Goal: Complete application form

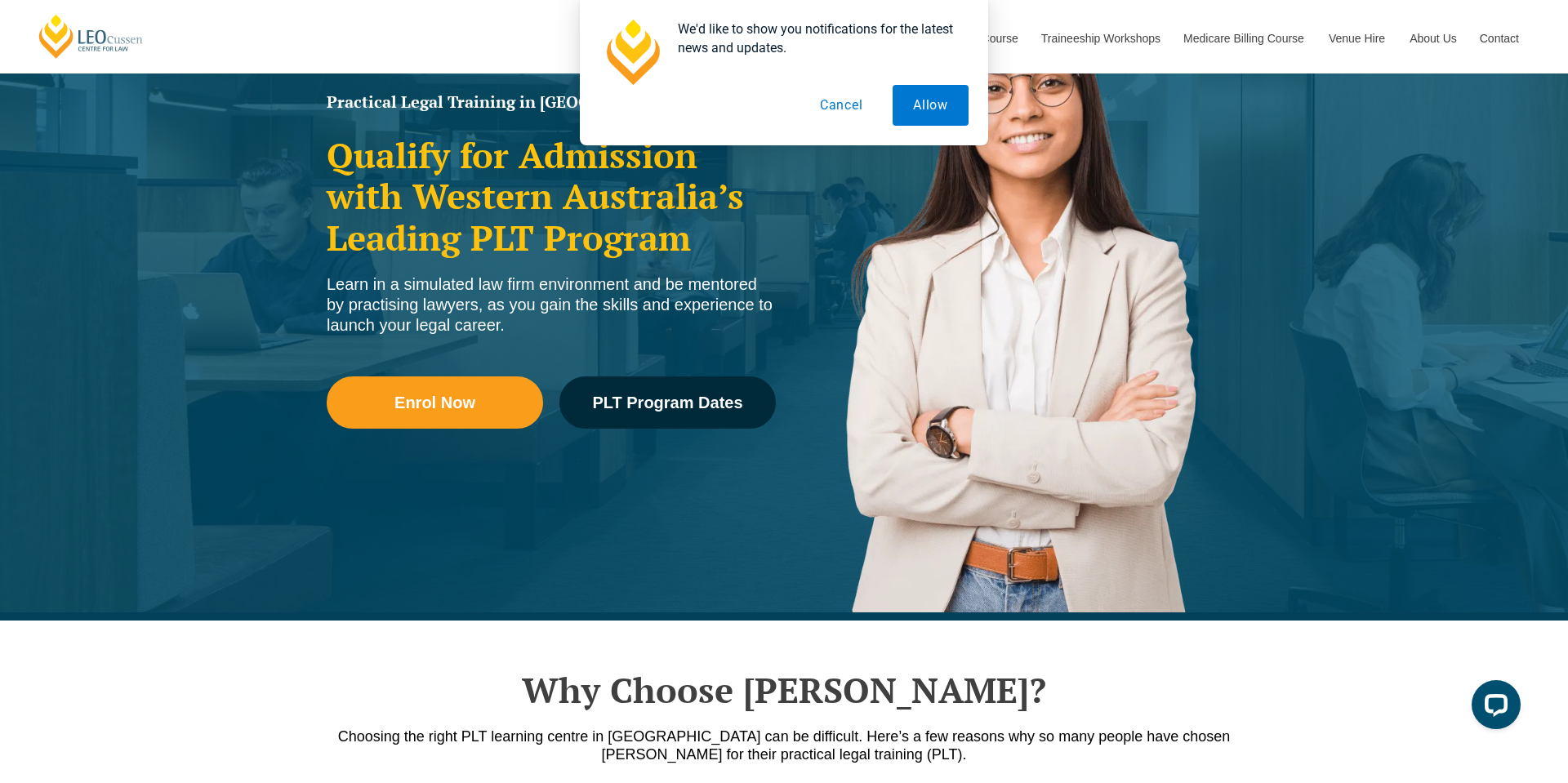
scroll to position [216, 0]
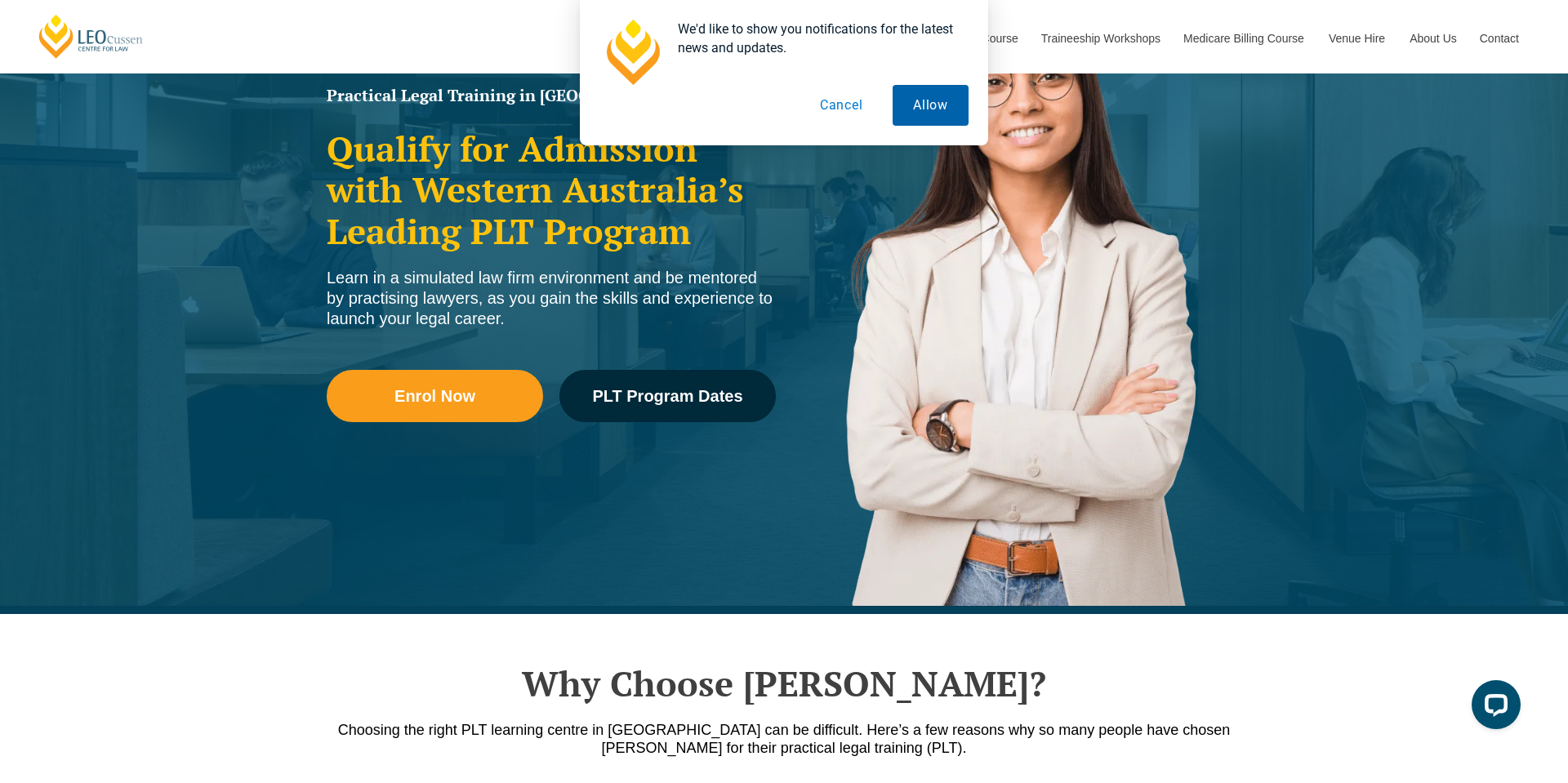
click at [954, 99] on button "Allow" at bounding box center [930, 105] width 76 height 40
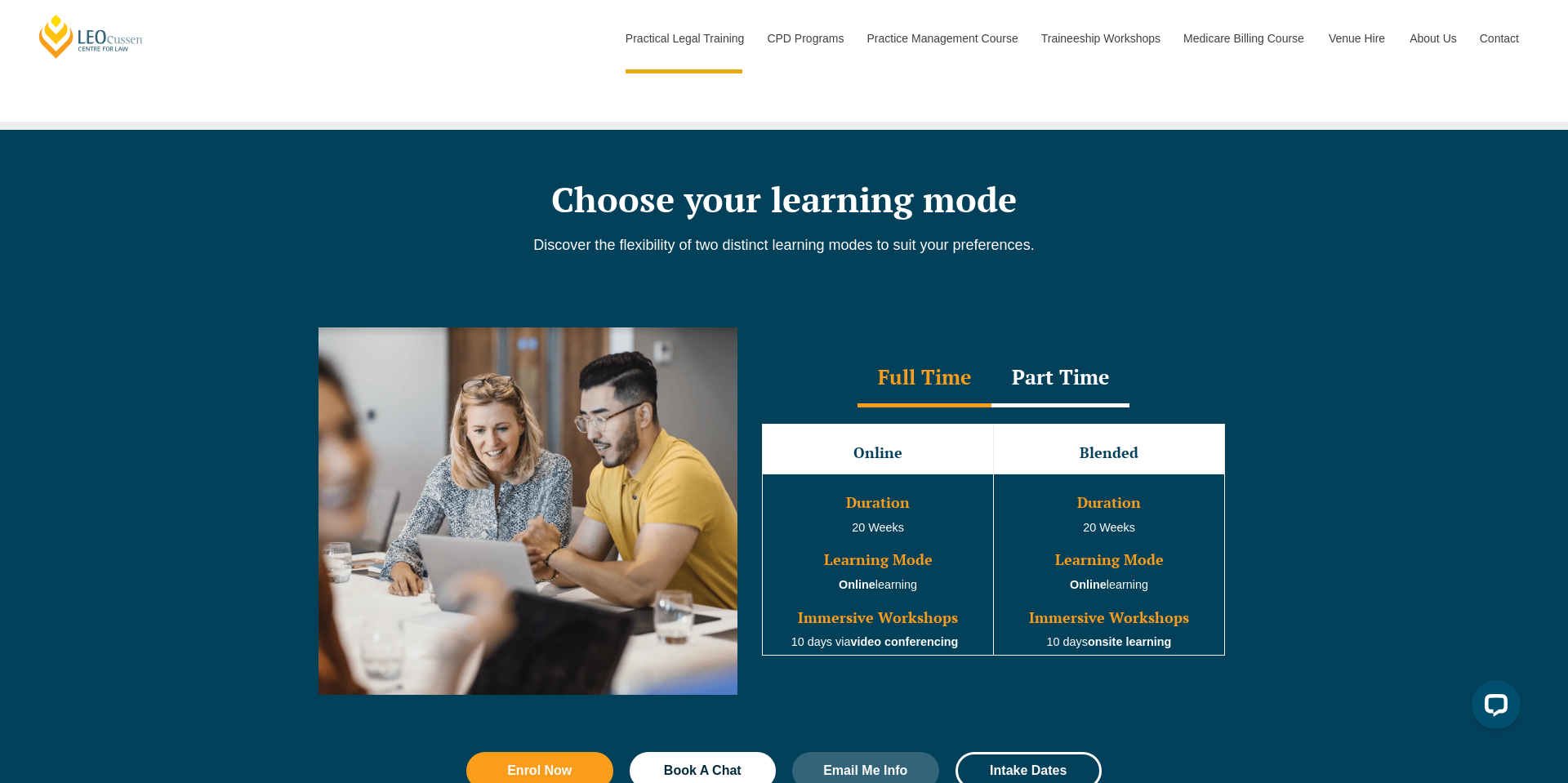
scroll to position [1271, 0]
click at [1074, 388] on div "Part Time" at bounding box center [1060, 380] width 138 height 57
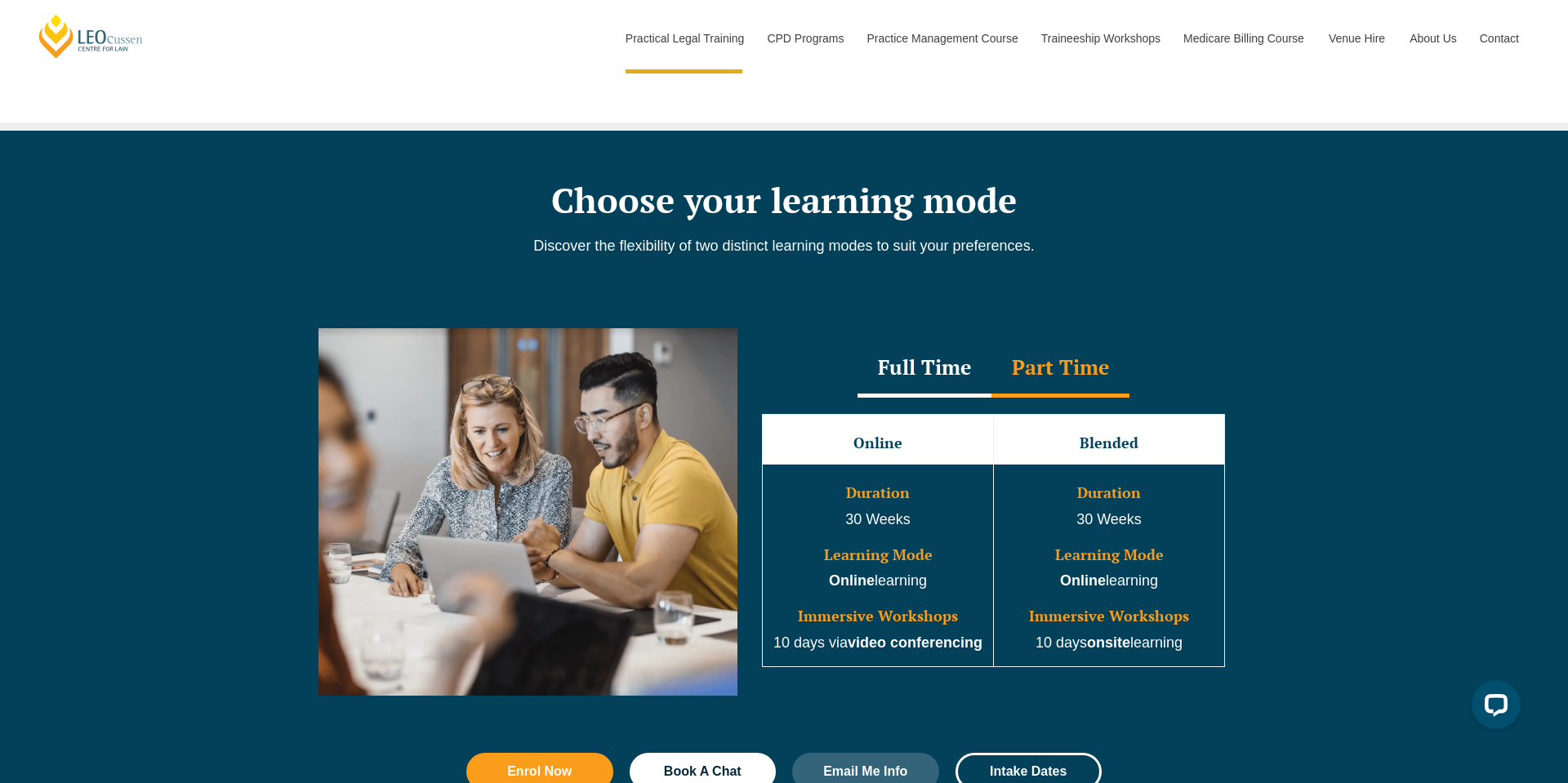
click at [973, 370] on div "Full Time" at bounding box center [925, 369] width 134 height 57
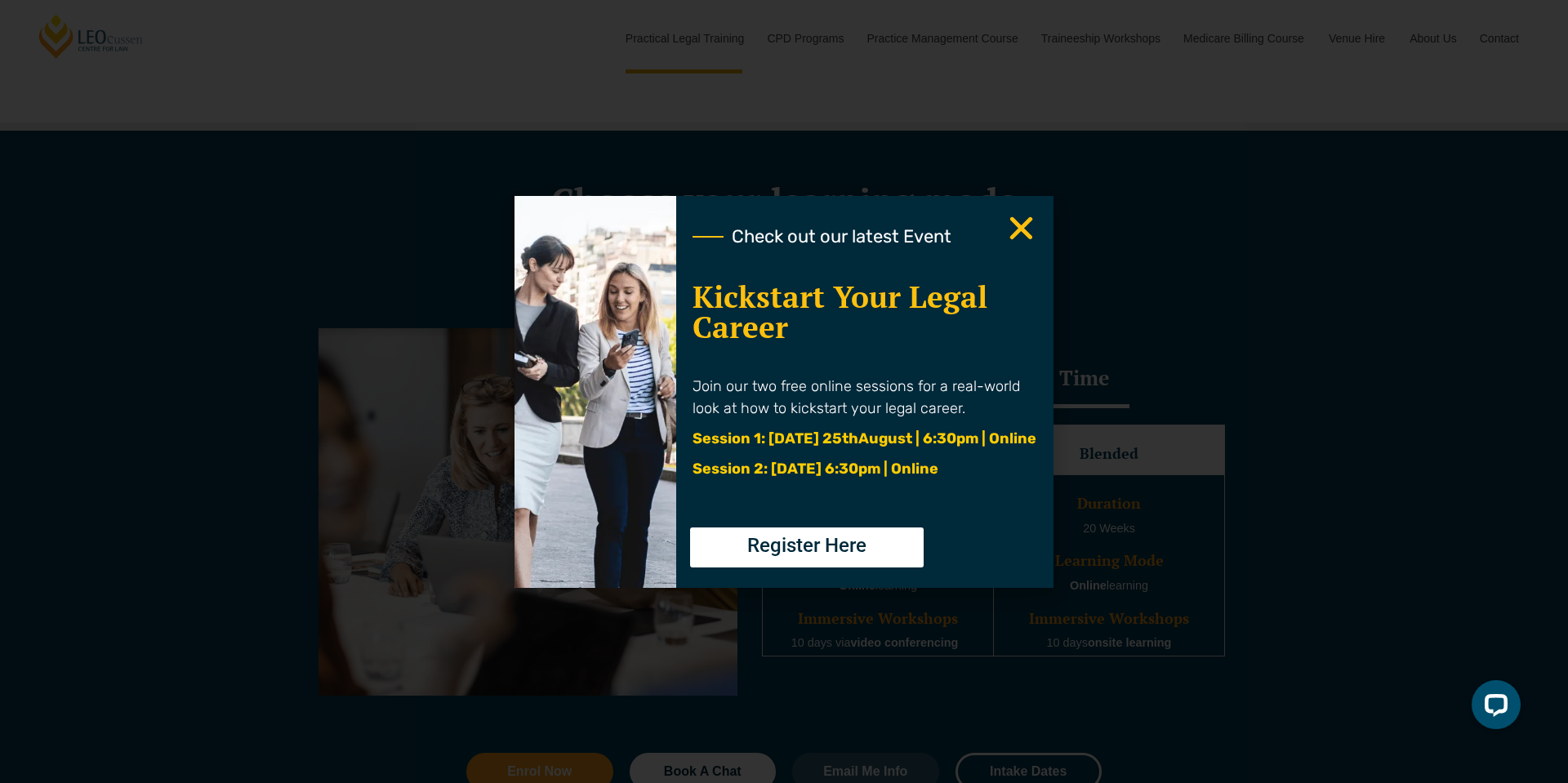
scroll to position [1299, 0]
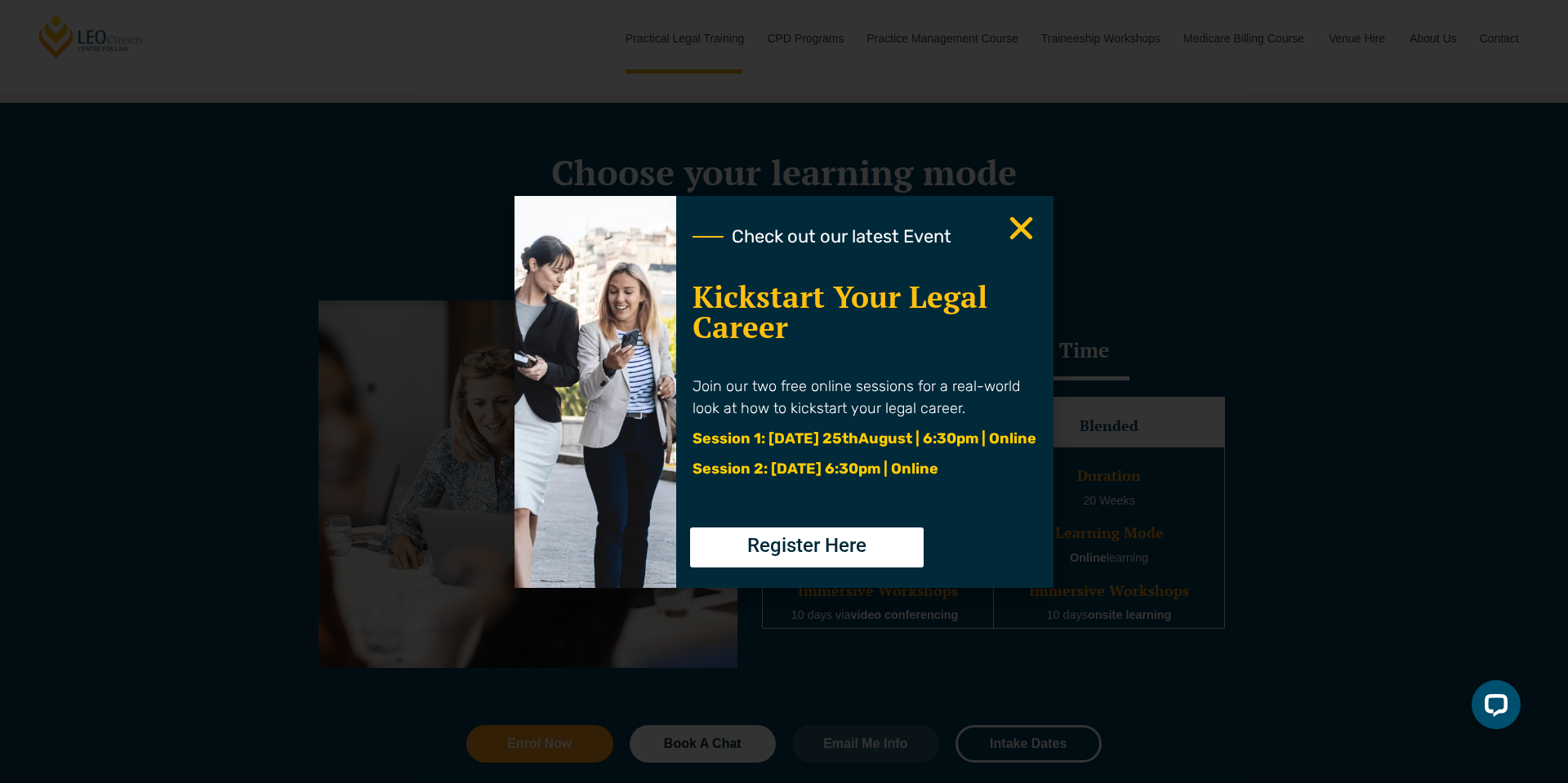
click at [1014, 219] on use "Close" at bounding box center [1021, 227] width 23 height 23
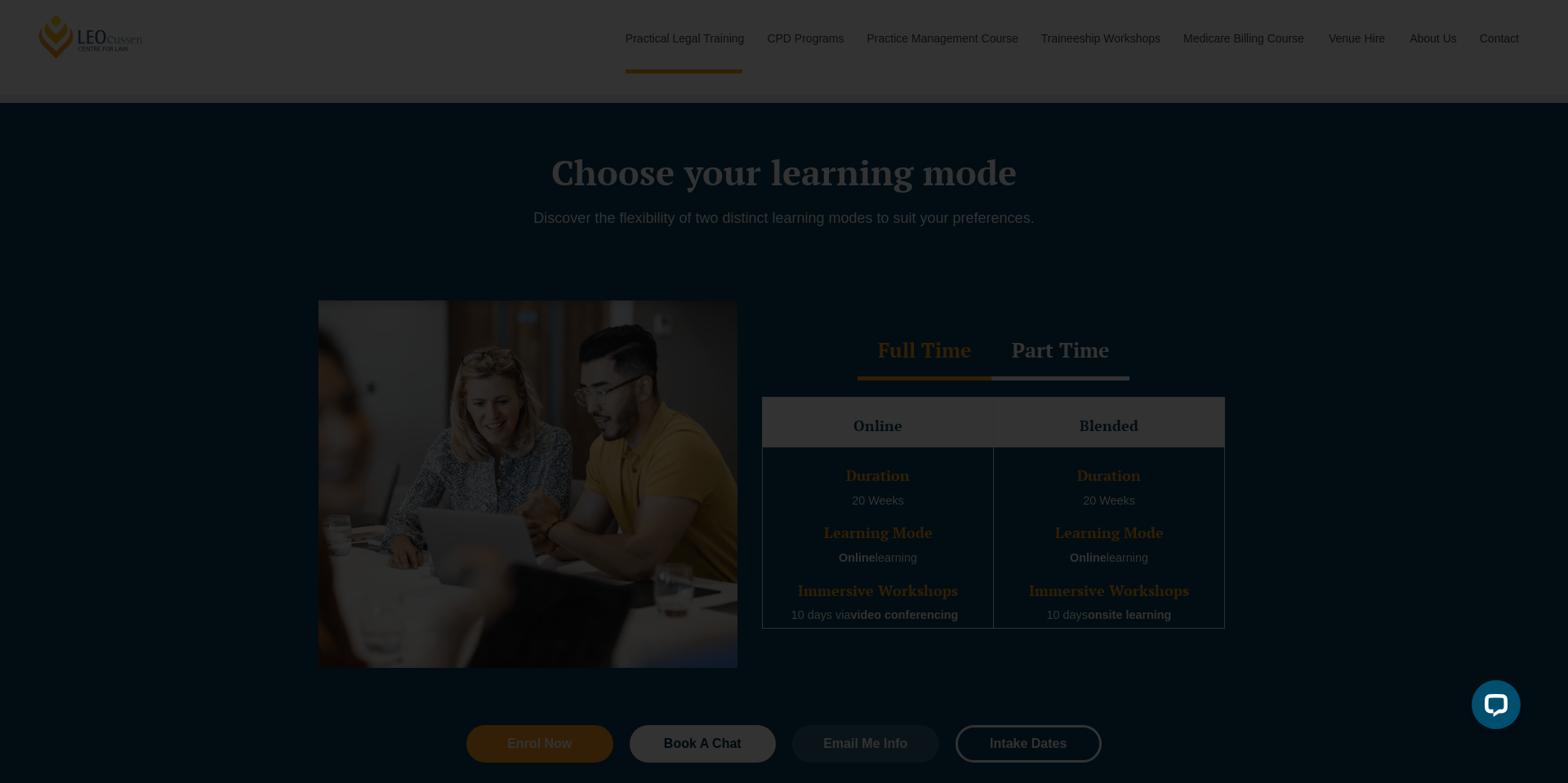
click at [1020, 221] on icon "Close" at bounding box center [1022, 228] width 32 height 32
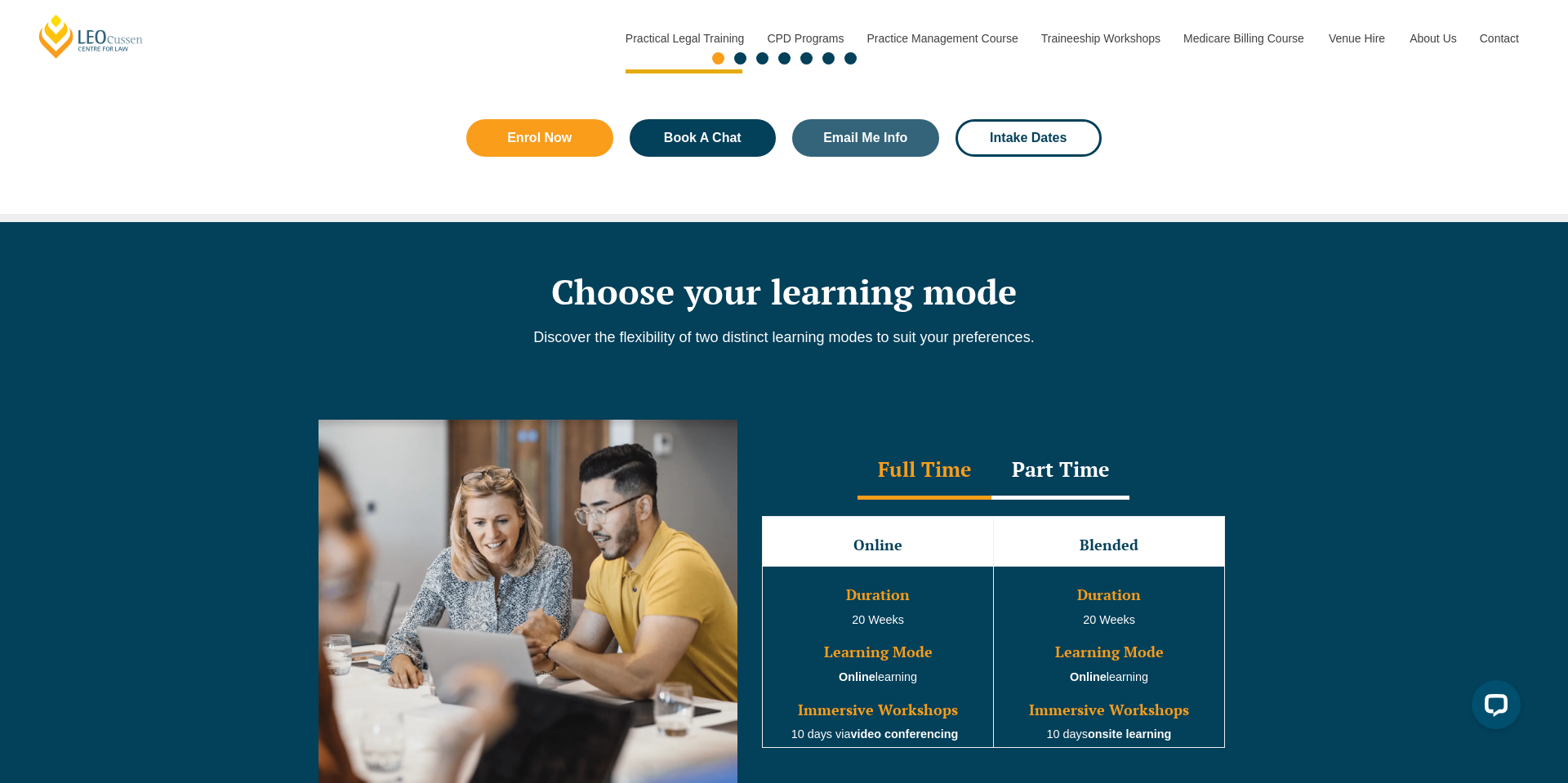
scroll to position [1161, 0]
